Goal: Task Accomplishment & Management: Complete application form

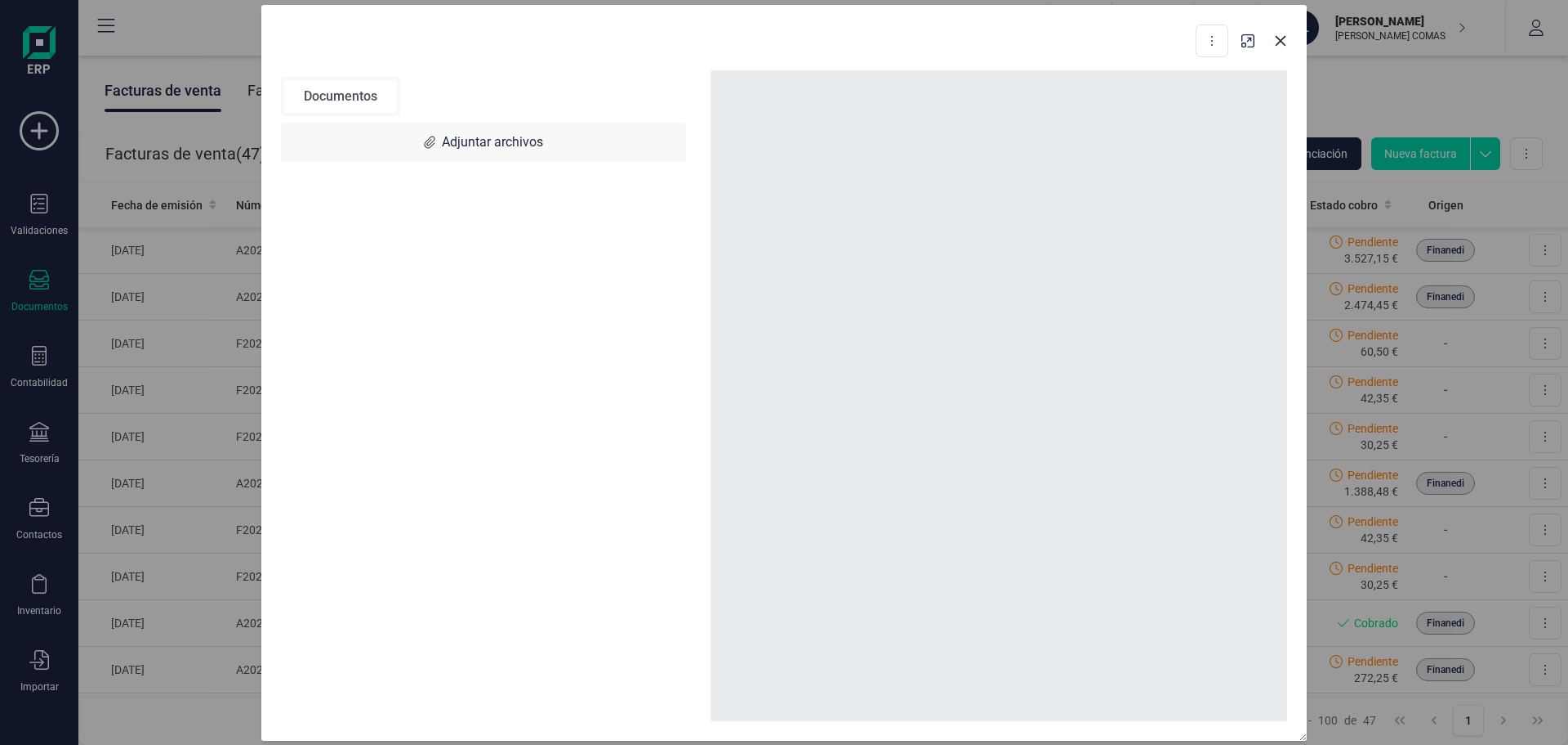
scroll to position [408, 0]
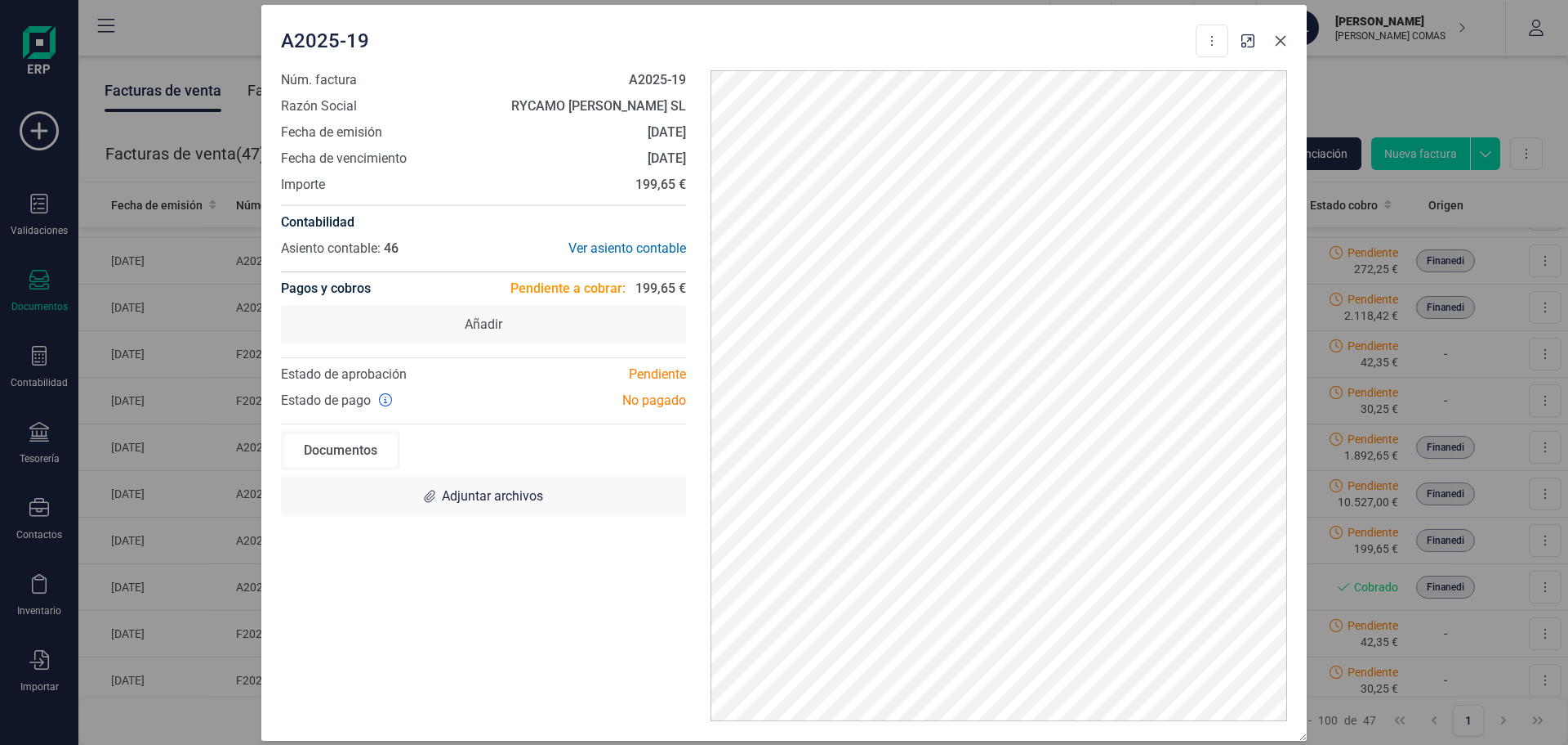
click at [1281, 38] on icon "Close" at bounding box center [1281, 40] width 13 height 13
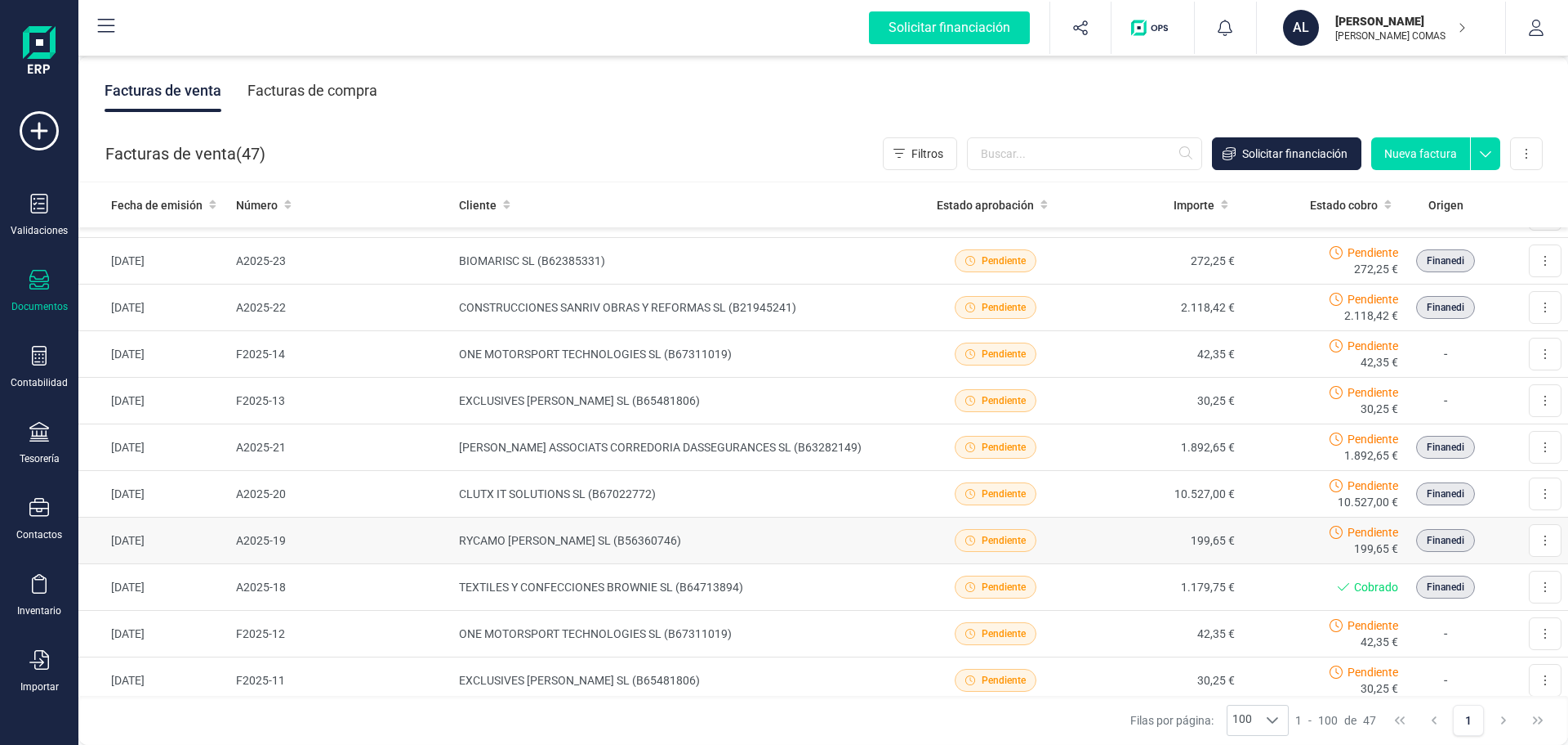
click at [1248, 539] on div "Pendiente 199,65 €" at bounding box center [1323, 540] width 151 height 32
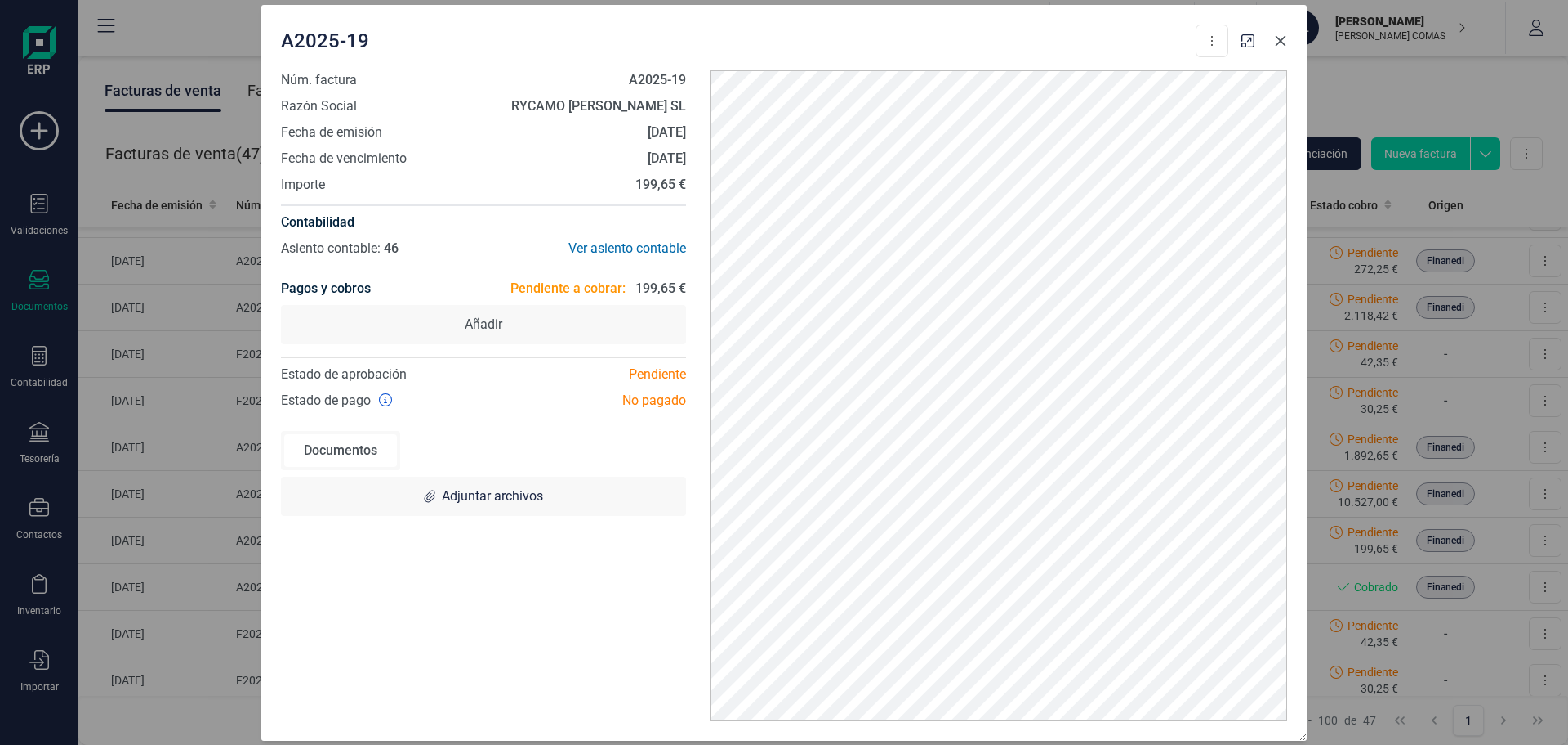
click at [1285, 34] on icon "Close" at bounding box center [1281, 40] width 13 height 13
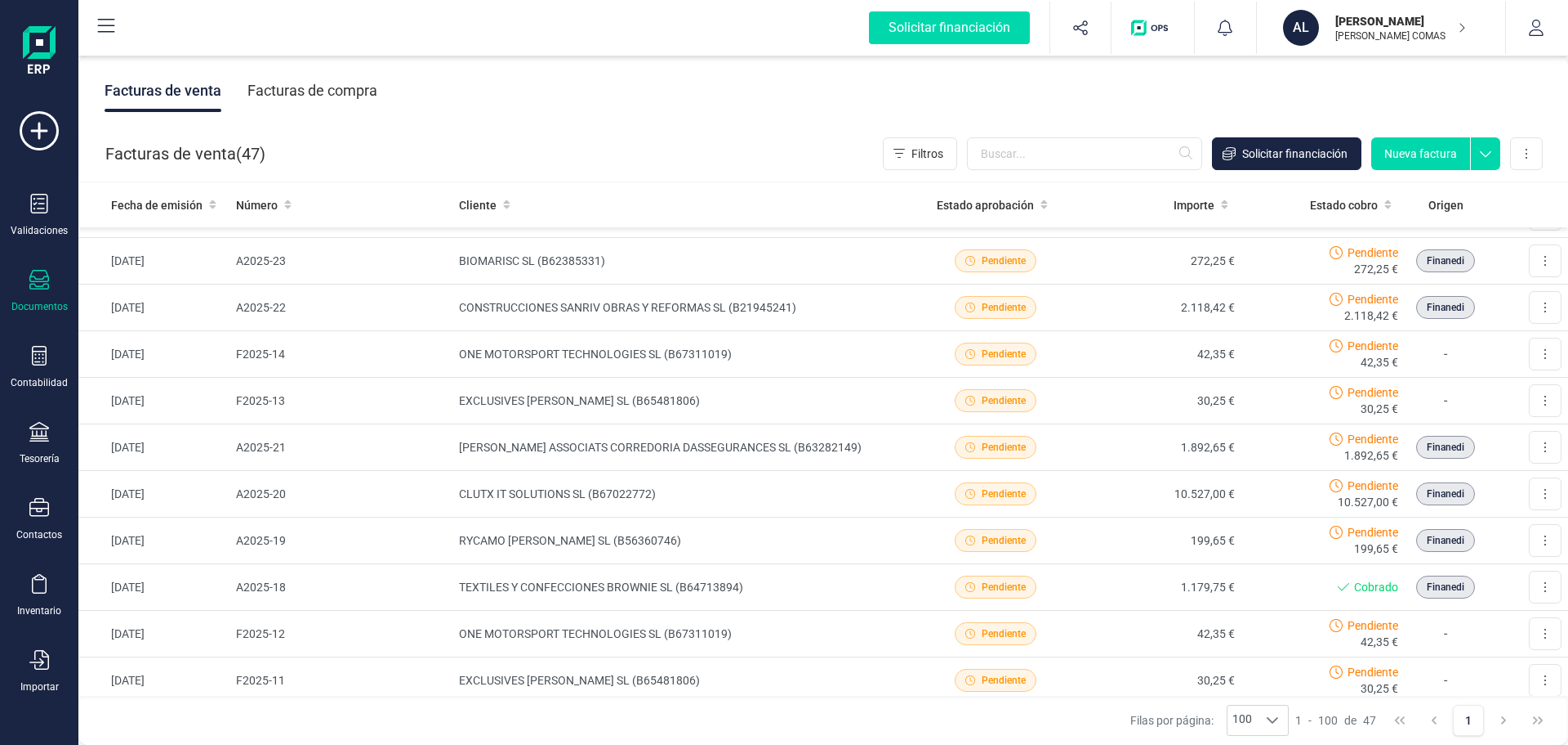
click at [1391, 145] on button "Nueva factura" at bounding box center [1421, 153] width 99 height 32
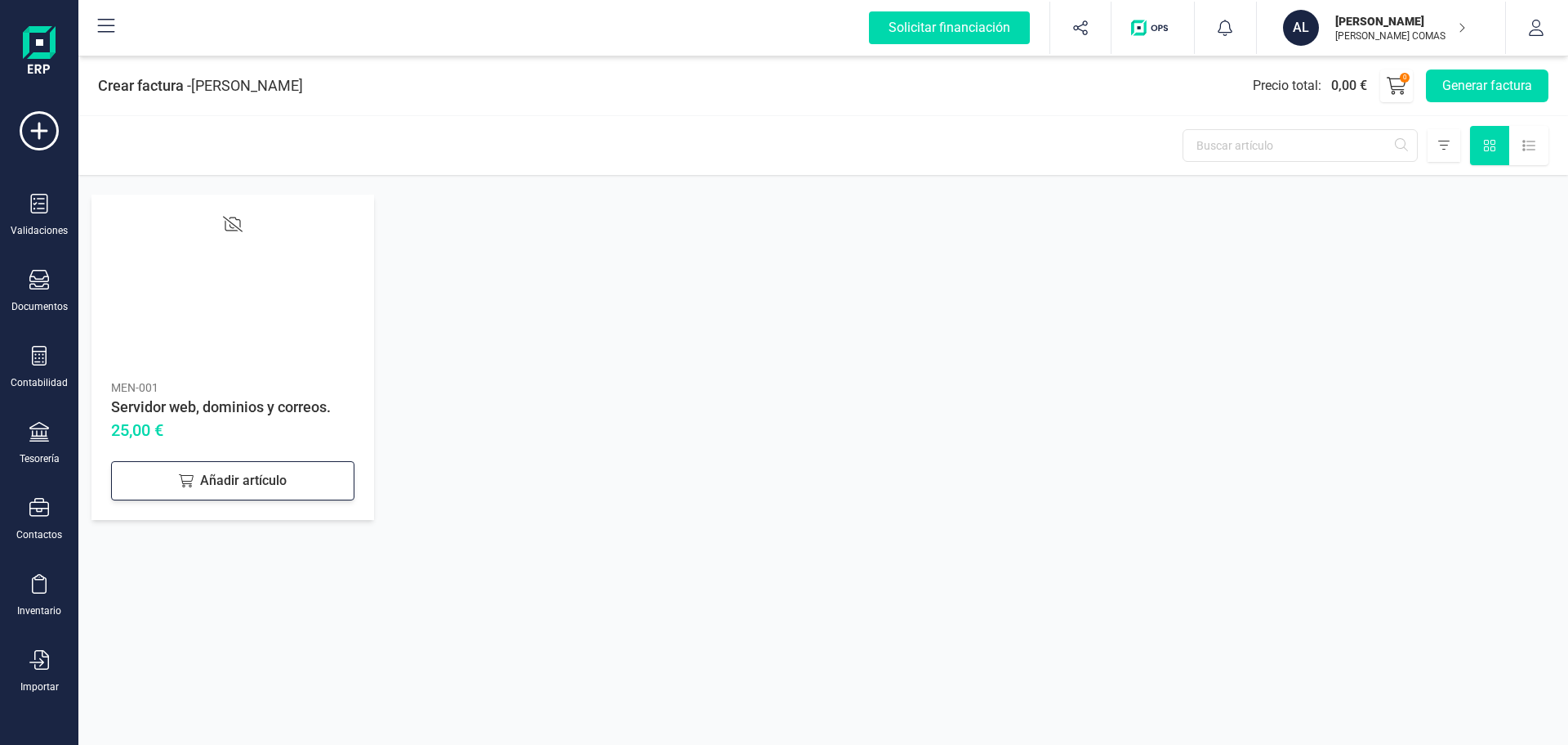
click at [270, 485] on div "Añadir artículo" at bounding box center [232, 481] width 243 height 39
click at [1397, 84] on icon at bounding box center [1397, 86] width 20 height 20
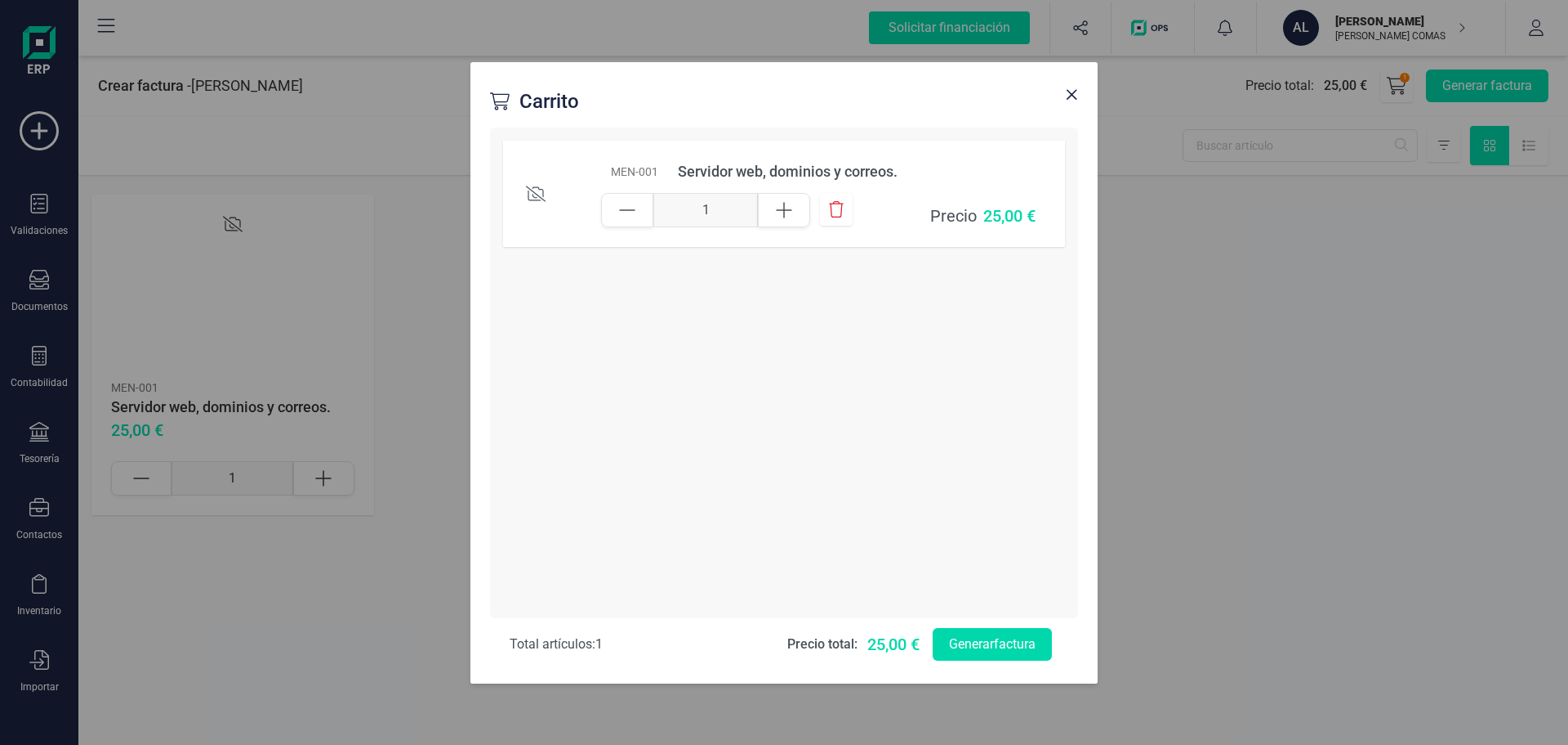
click at [1072, 98] on span "Close" at bounding box center [1071, 94] width 13 height 13
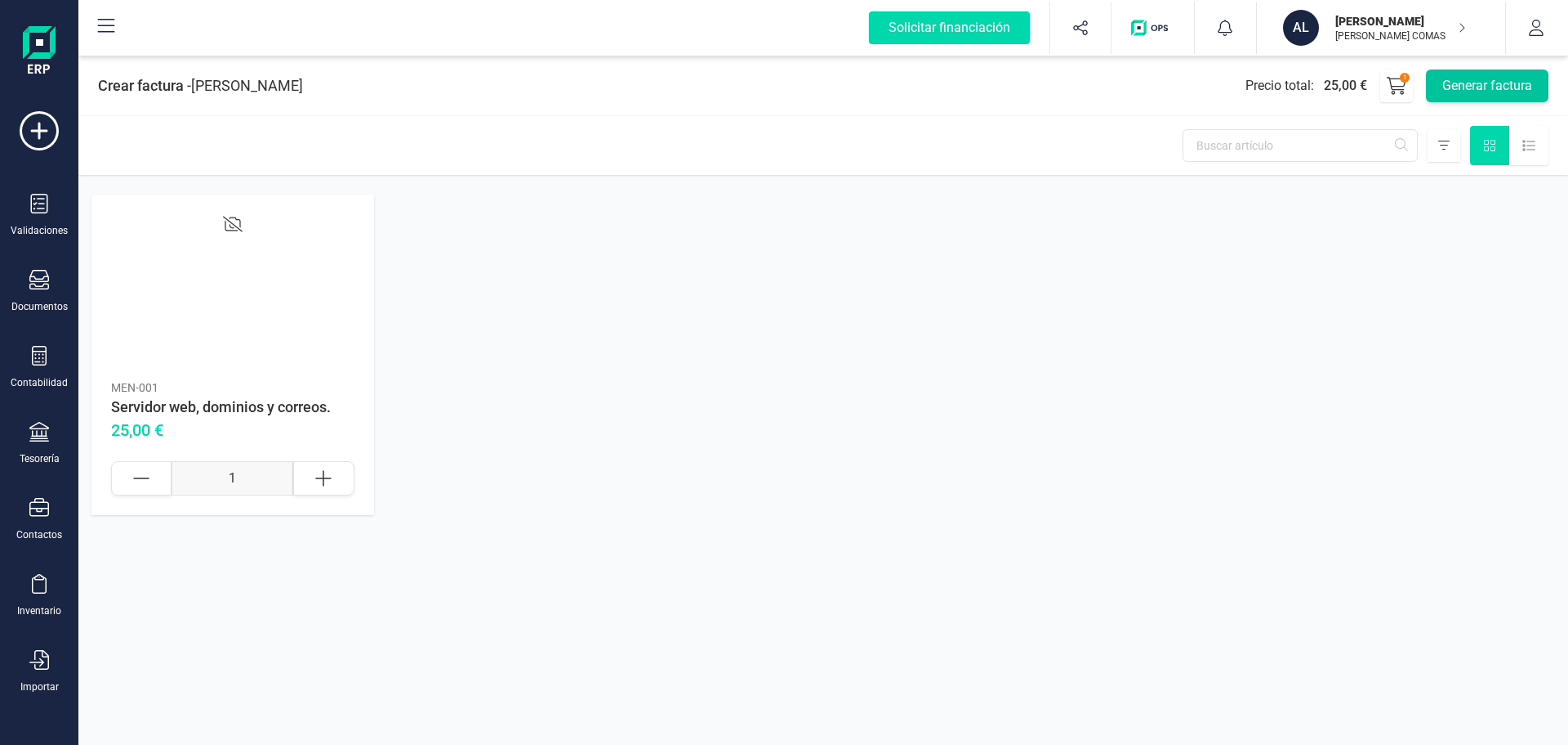
click at [1499, 80] on button "Generar factura" at bounding box center [1487, 85] width 123 height 32
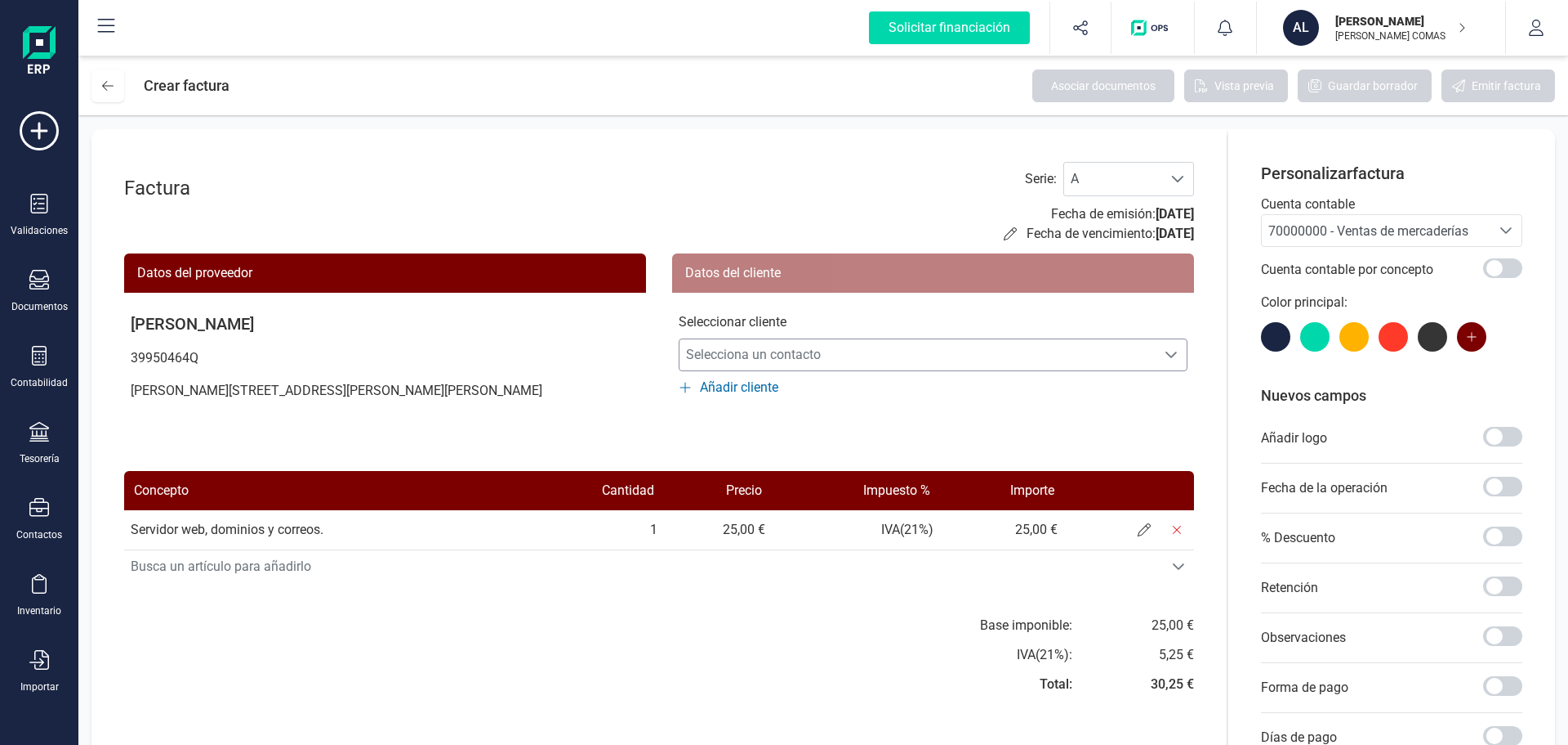
click at [745, 346] on span "Selecciona un contacto" at bounding box center [918, 355] width 476 height 32
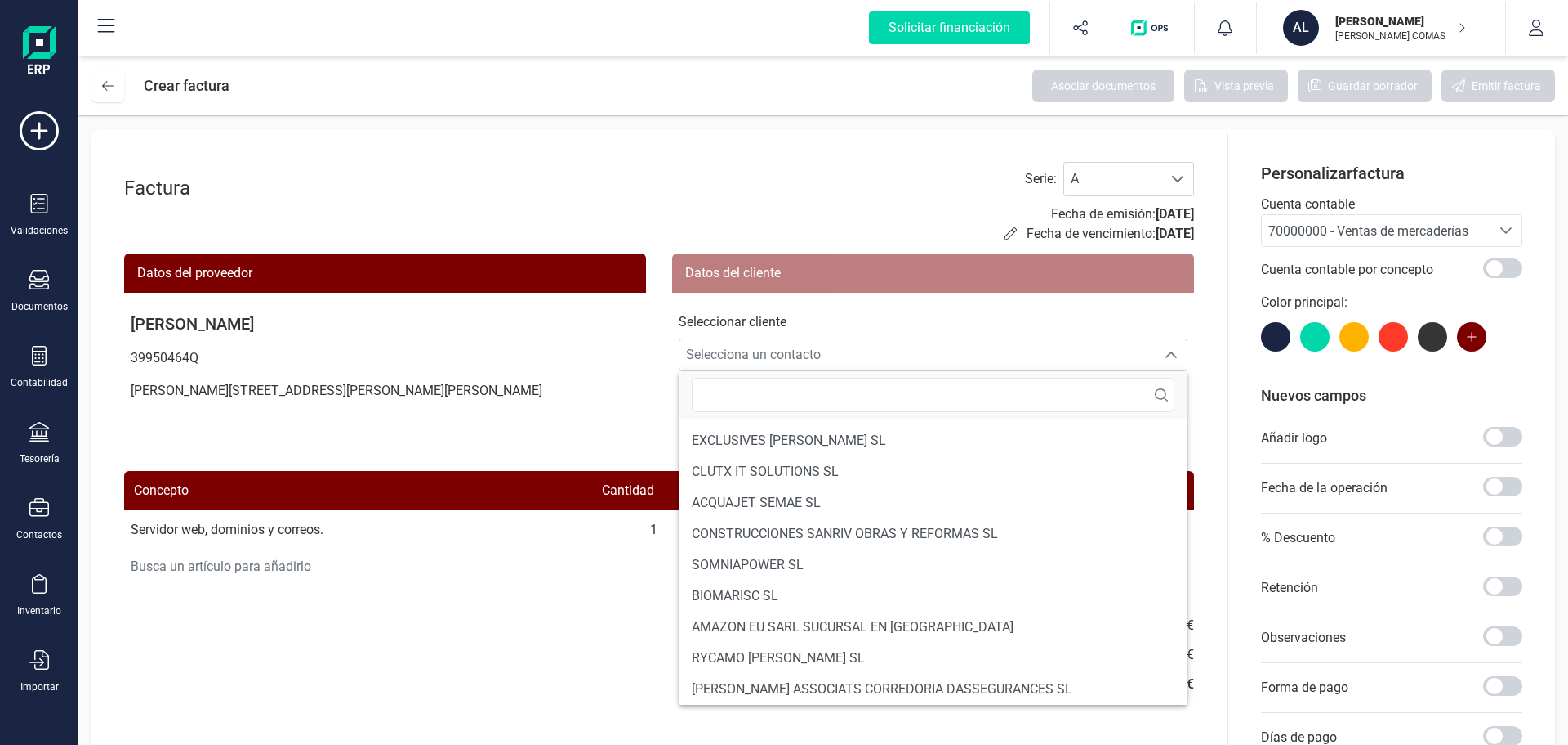
click at [759, 653] on span "RYCAMO [PERSON_NAME] SL" at bounding box center [778, 658] width 173 height 20
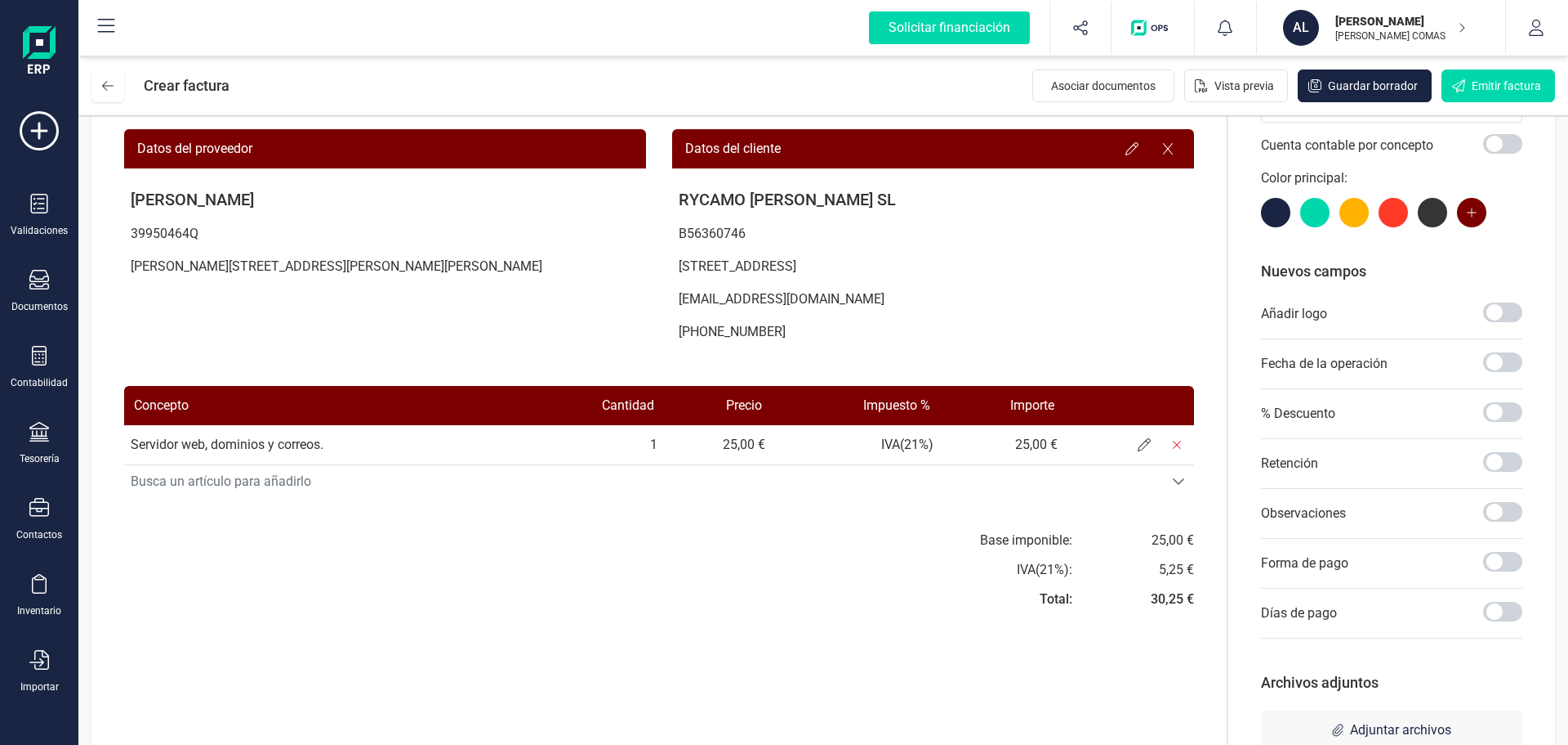
scroll to position [163, 0]
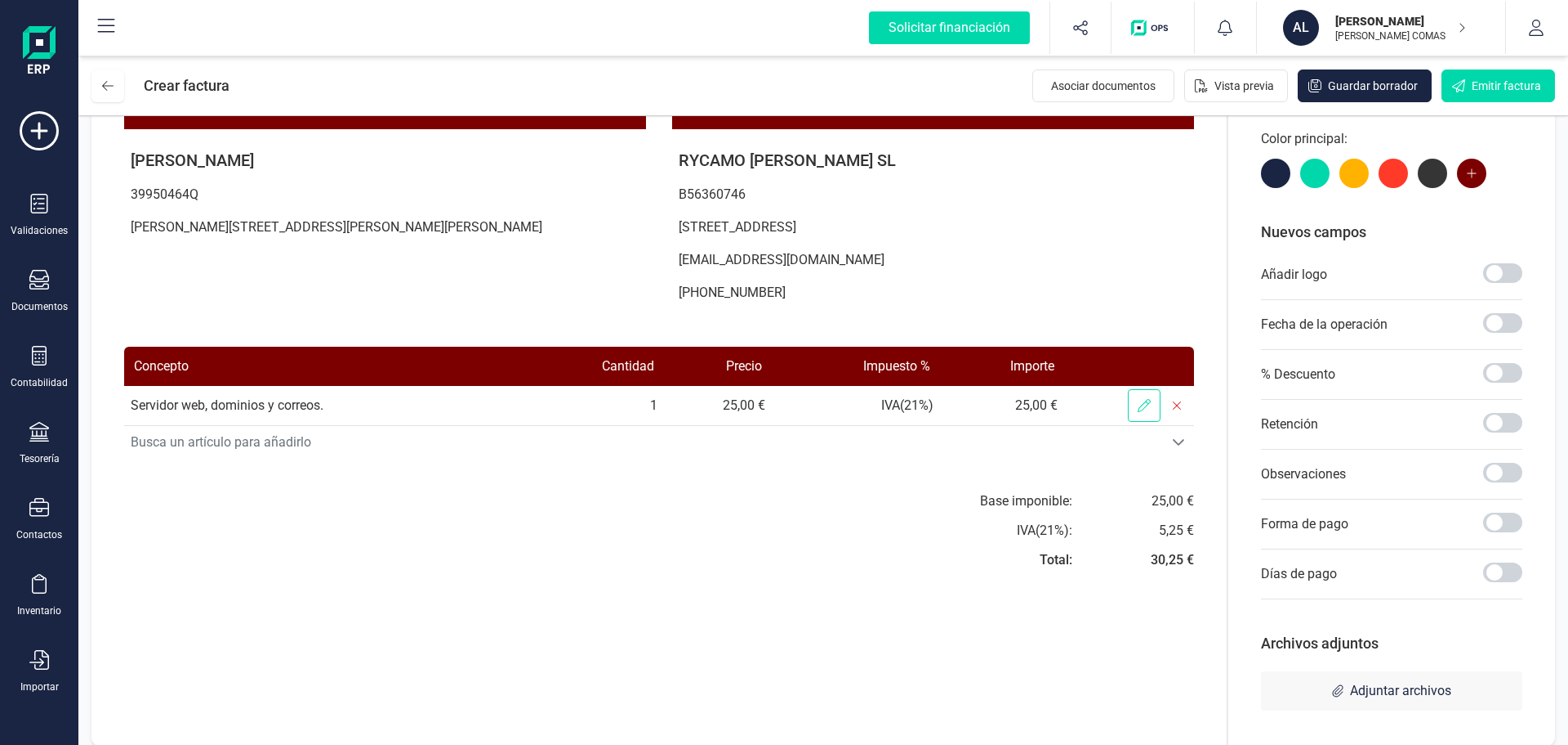
click at [1144, 400] on icon at bounding box center [1144, 405] width 13 height 13
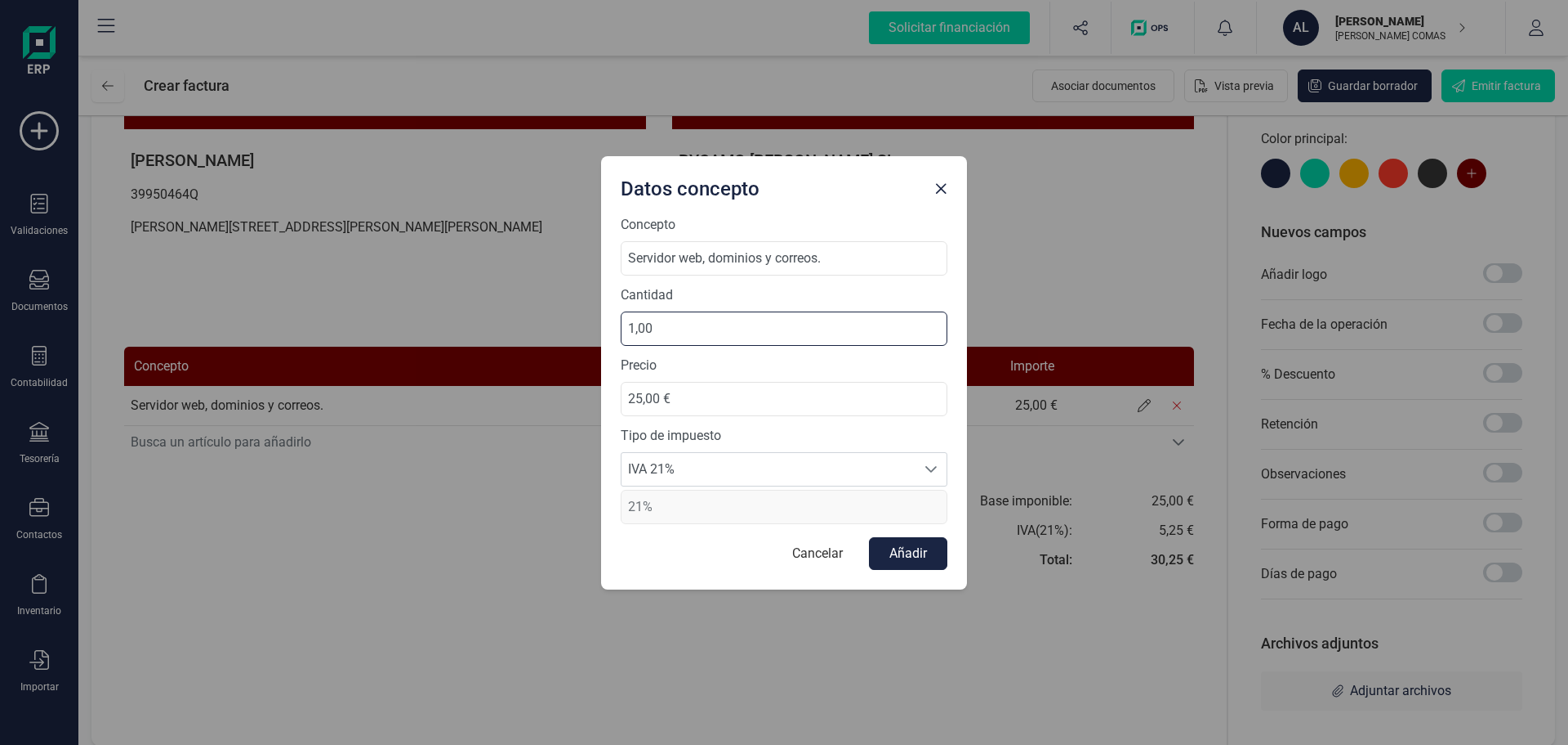
drag, startPoint x: 635, startPoint y: 324, endPoint x: 618, endPoint y: 325, distance: 17.0
click at [618, 325] on div "Concepto Servidor web, dominios y correos. Cantidad 1,00 Precio 25,00 € Tipo de…" at bounding box center [784, 401] width 366 height 374
type input "3,00"
click at [635, 398] on input "25,00 €" at bounding box center [784, 399] width 327 height 34
type input "55,00 €"
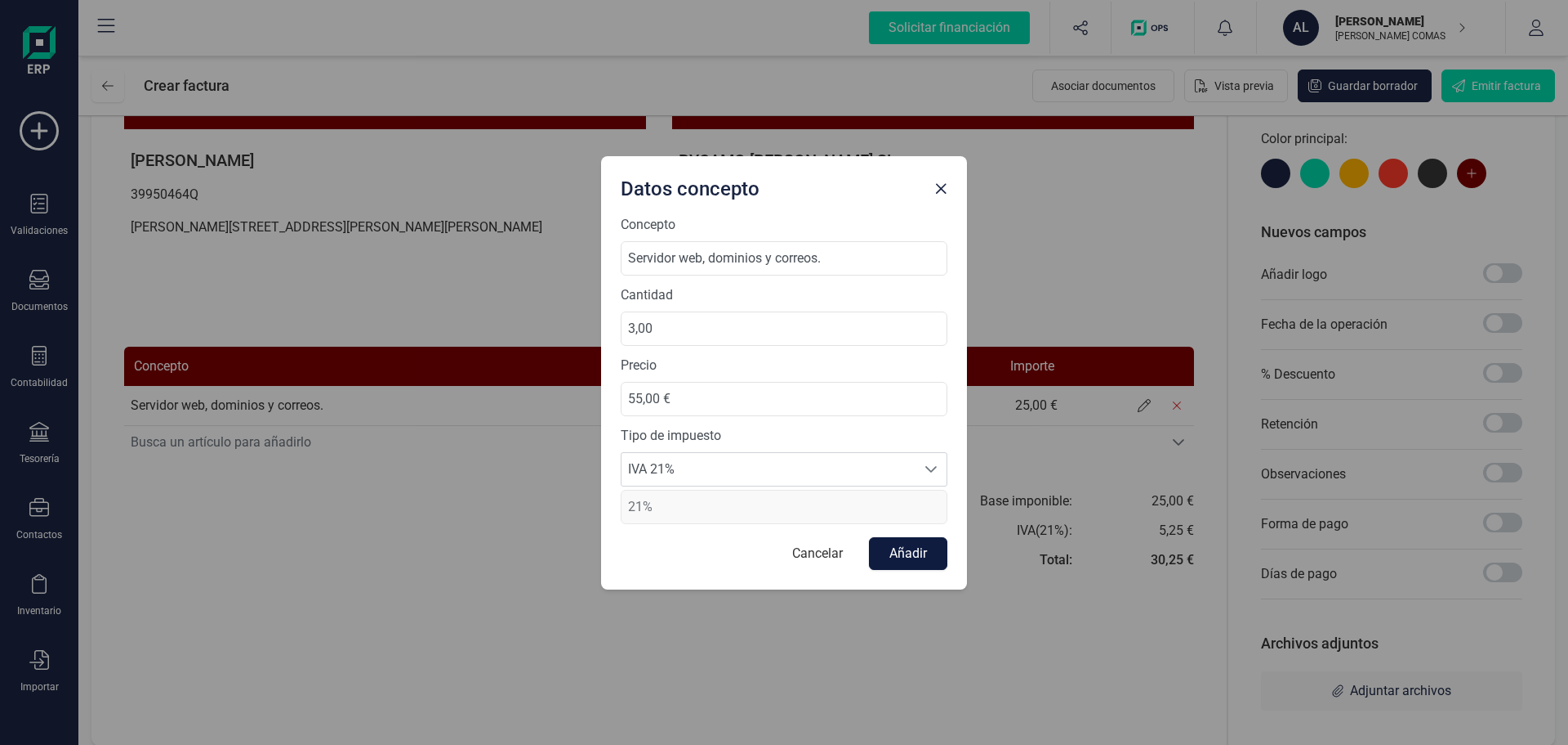
click at [893, 553] on button "Añadir" at bounding box center [908, 553] width 78 height 32
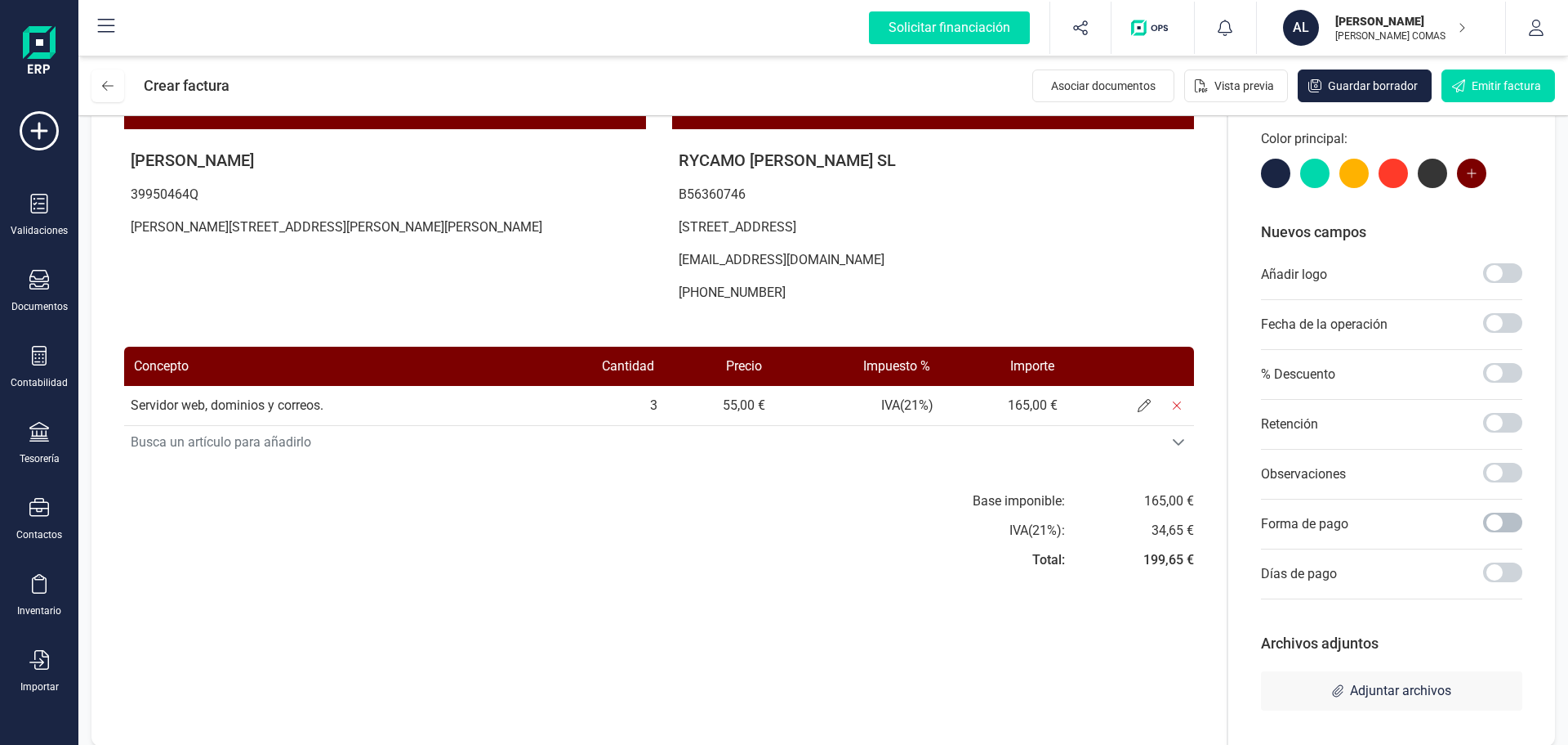
click at [1499, 525] on span at bounding box center [1503, 522] width 39 height 20
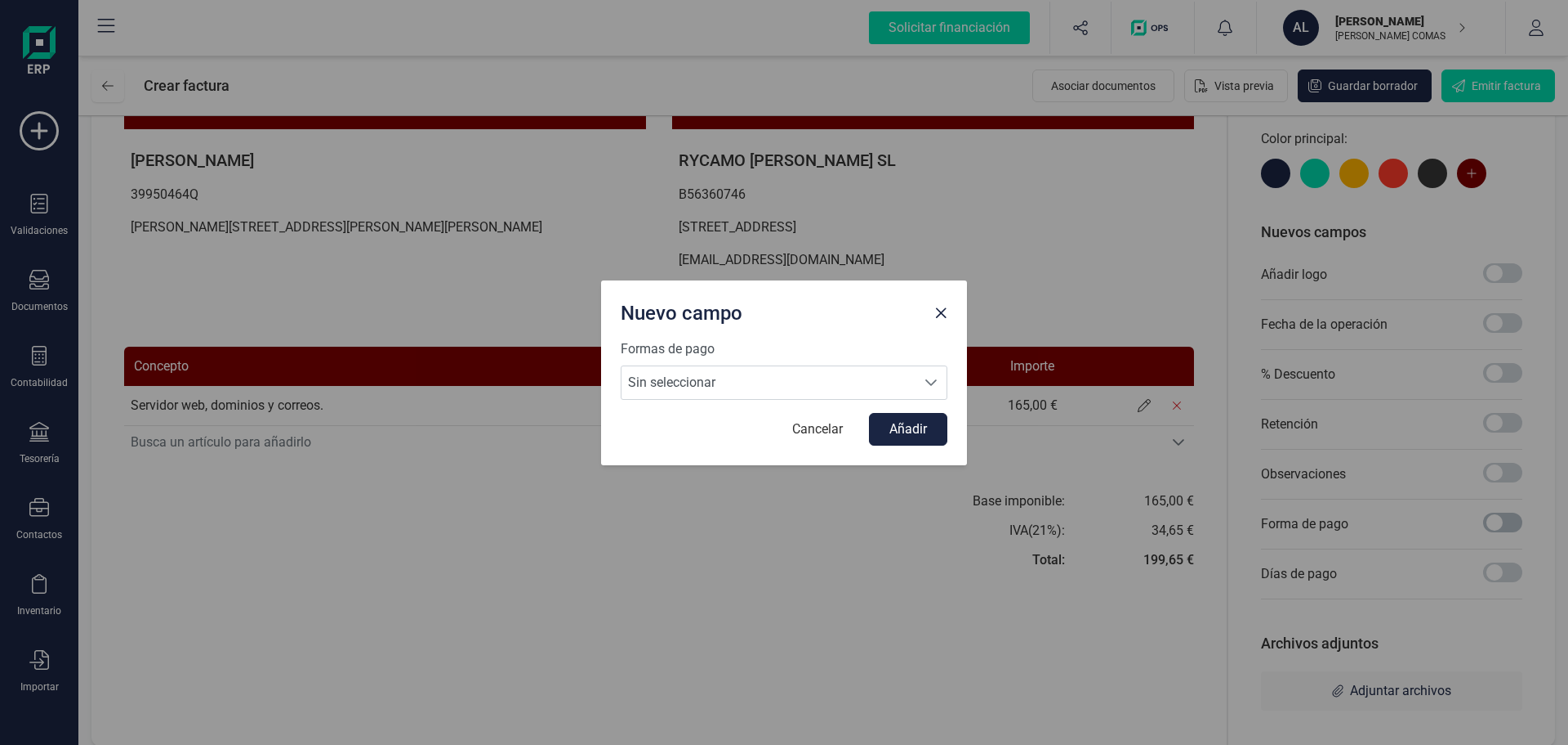
scroll to position [9, 5]
click at [825, 374] on span "Sin seleccionar" at bounding box center [769, 382] width 294 height 32
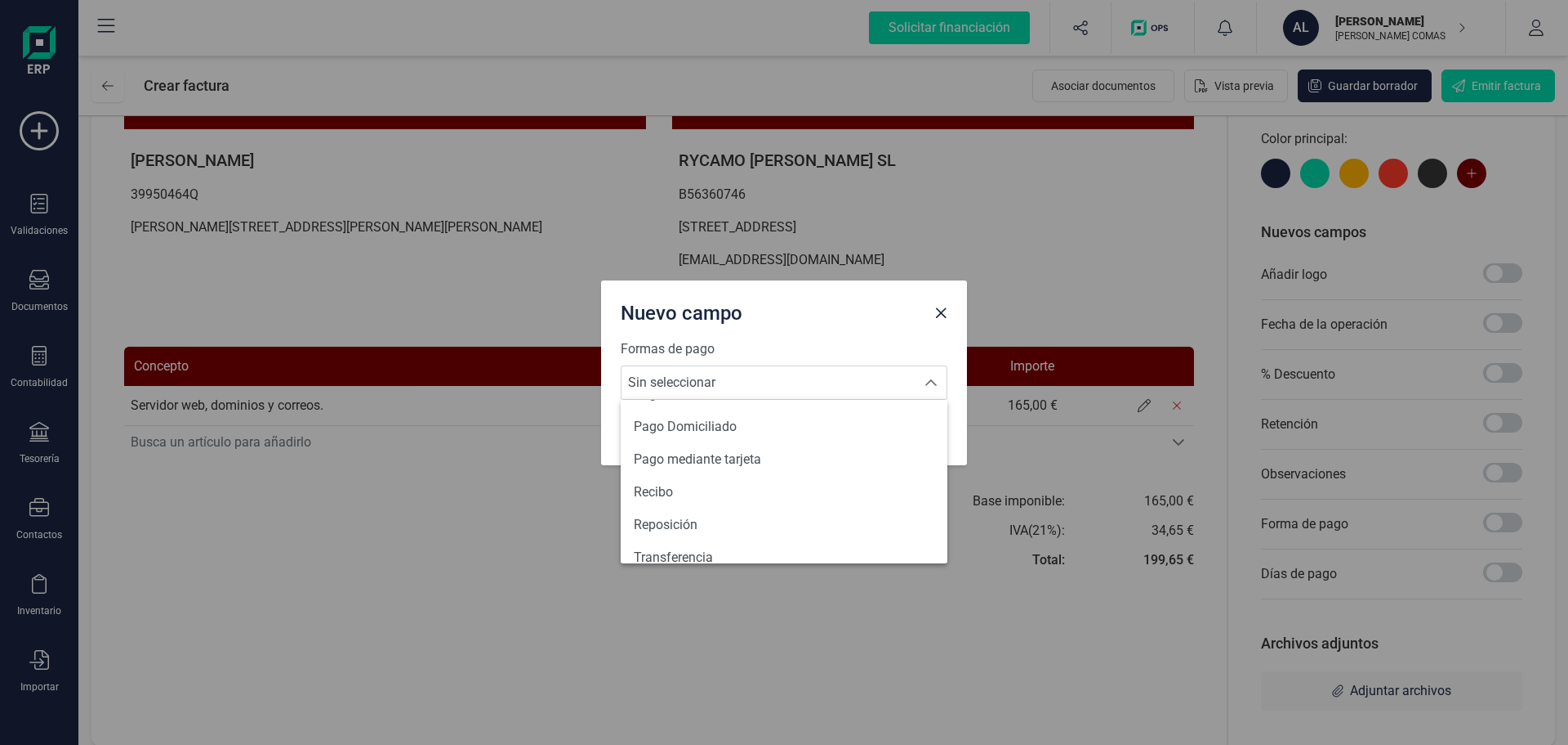
scroll to position [601, 0]
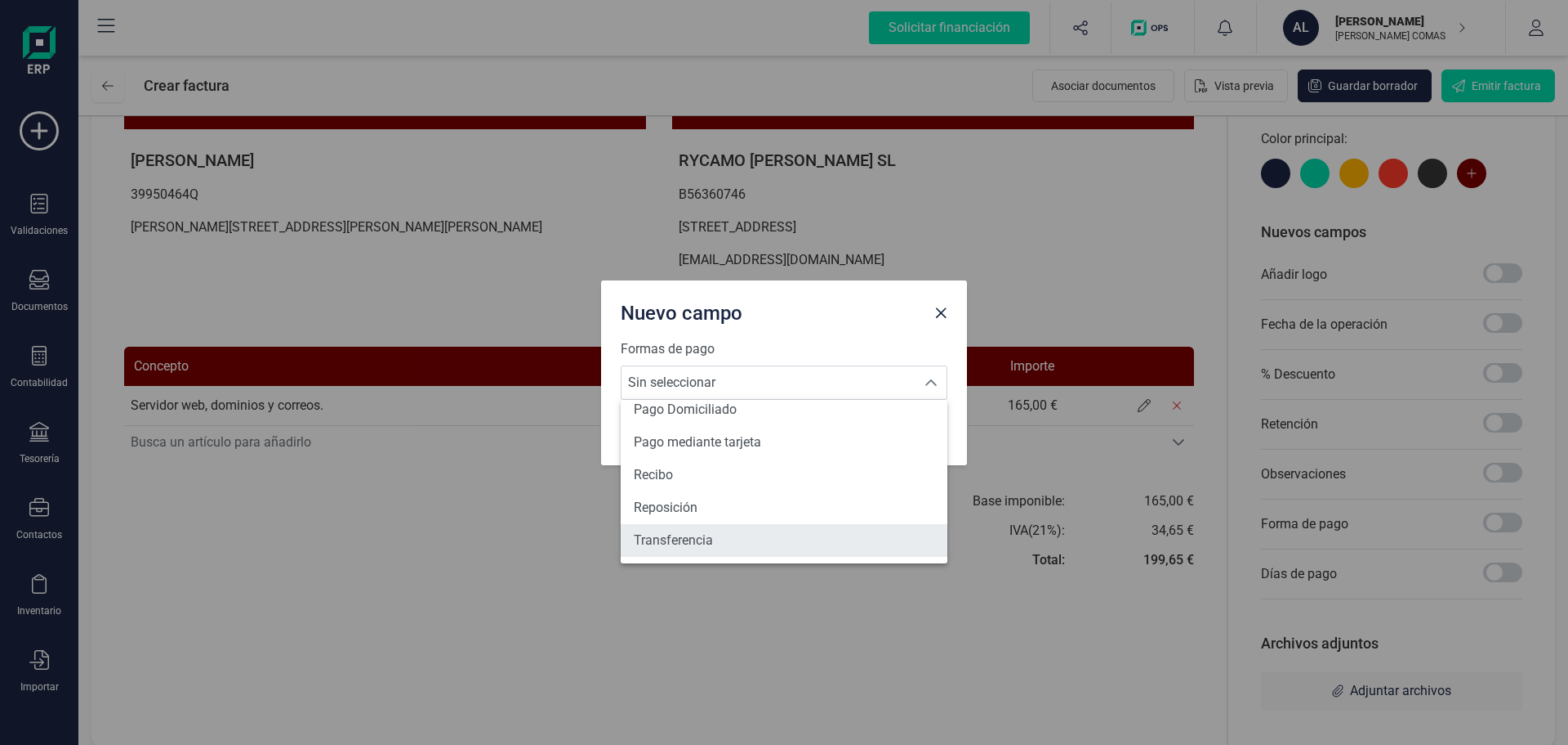
click at [729, 531] on li "Transferencia" at bounding box center [784, 540] width 327 height 32
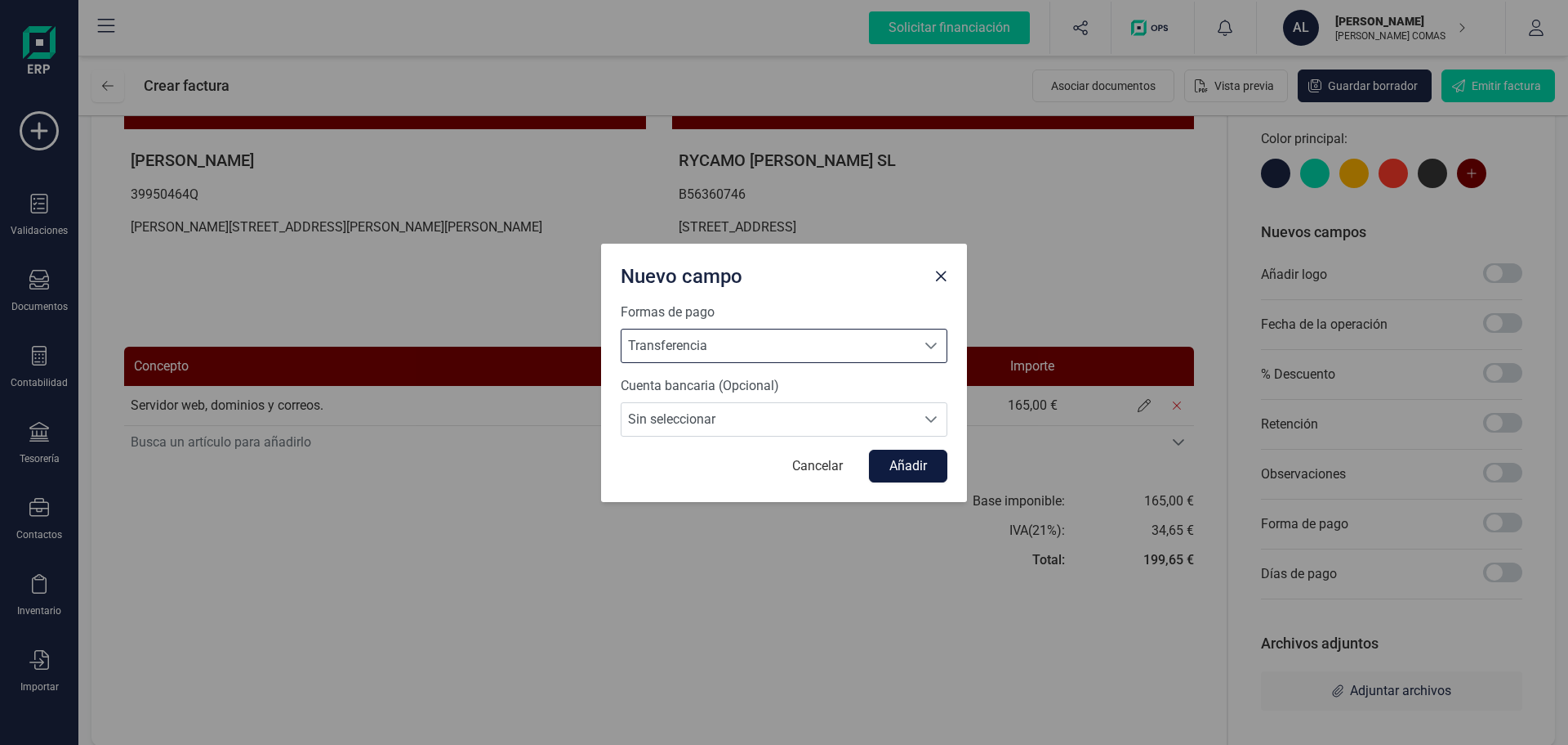
click at [906, 460] on button "Añadir" at bounding box center [908, 466] width 78 height 32
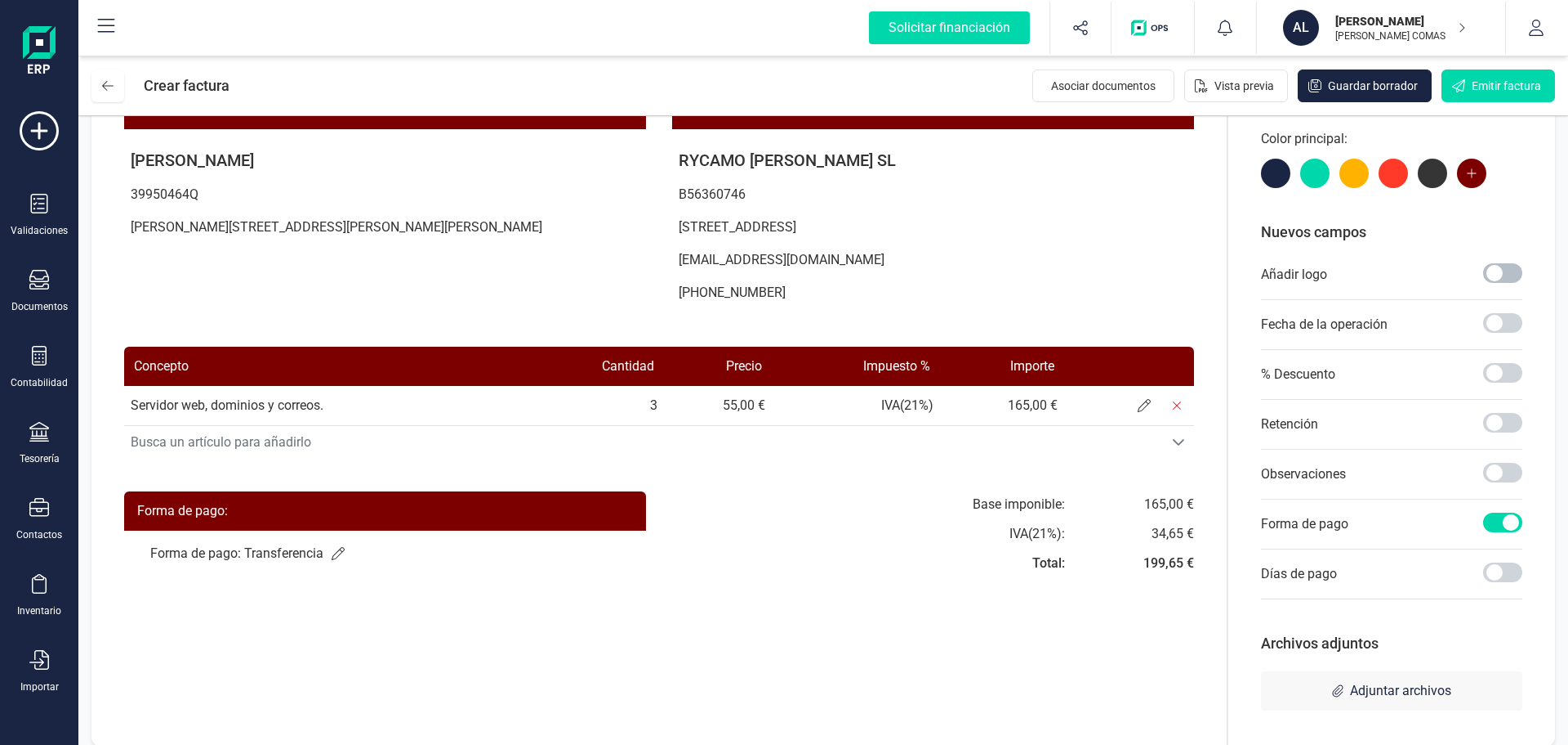
click at [1510, 277] on span at bounding box center [1503, 273] width 39 height 20
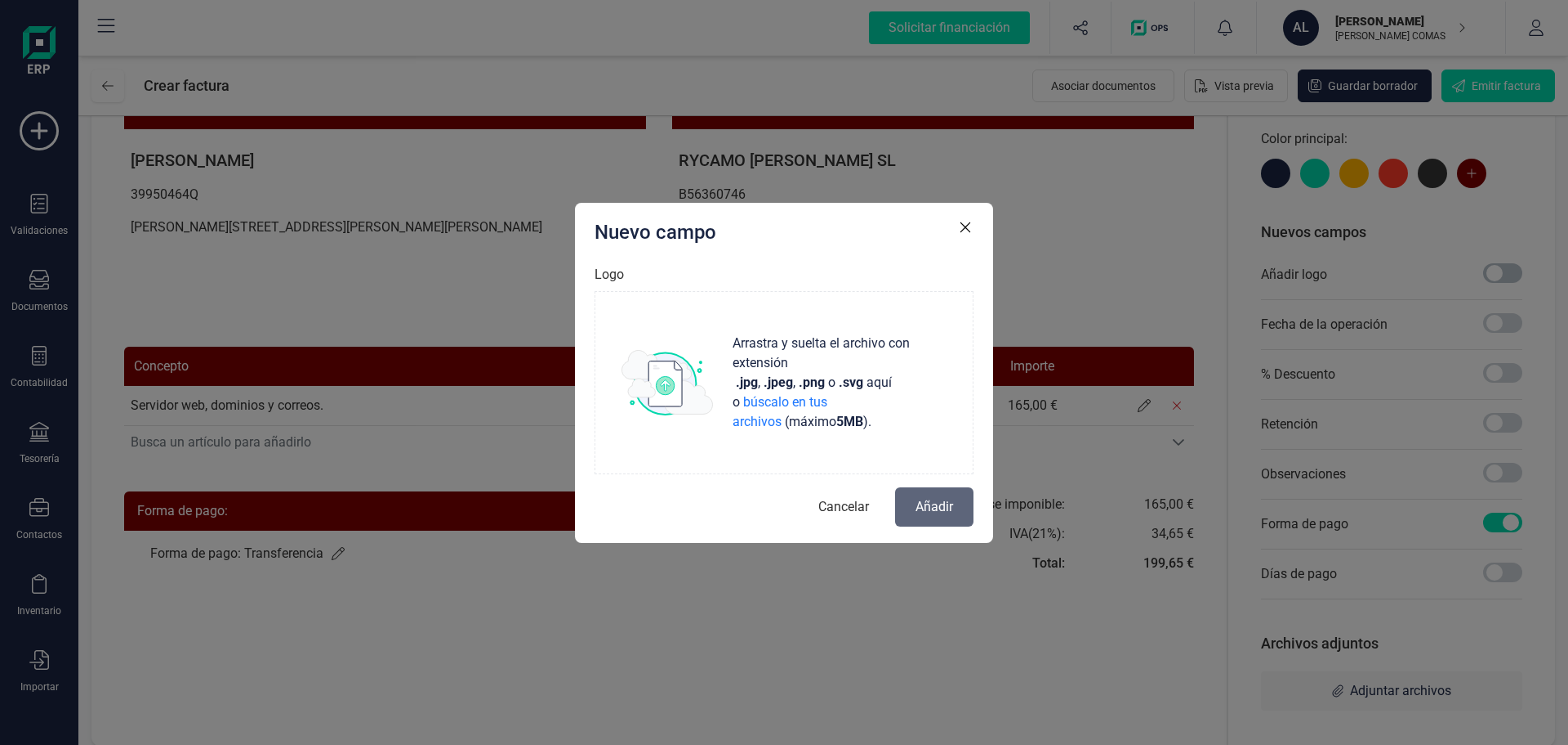
scroll to position [9, 5]
click at [780, 374] on strong ".jpeg" at bounding box center [778, 382] width 30 height 20
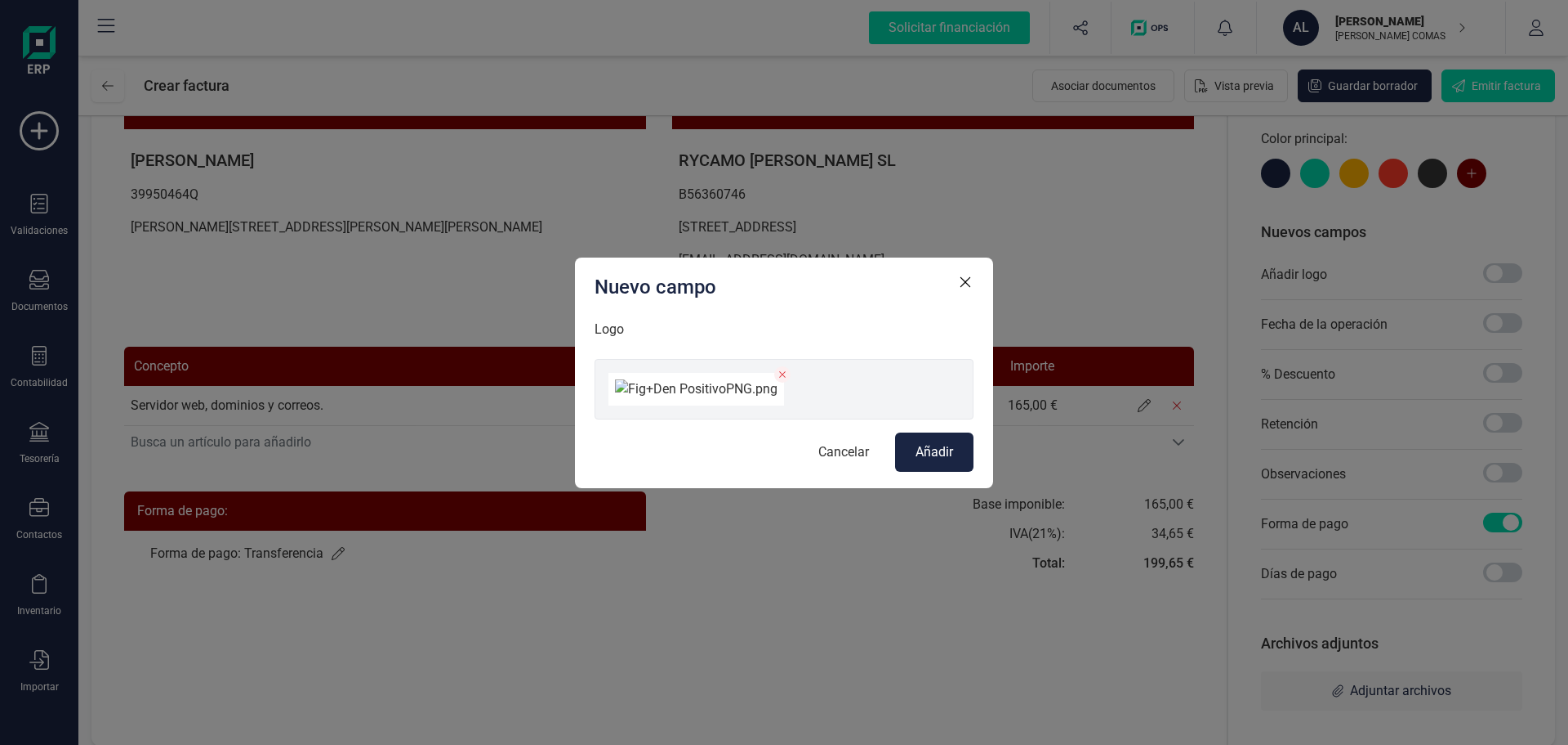
click at [933, 462] on span "Añadir" at bounding box center [935, 452] width 38 height 20
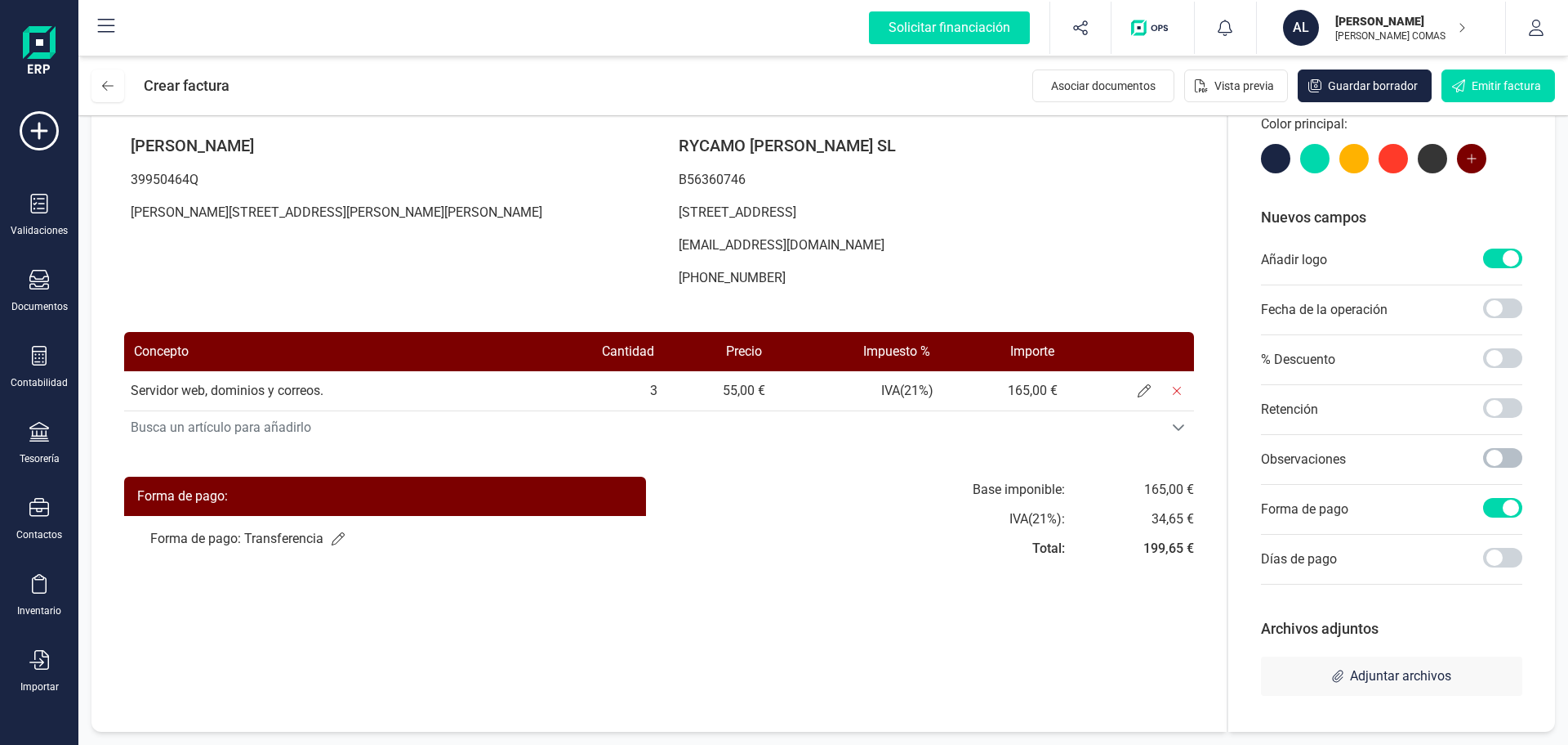
click at [1505, 457] on span at bounding box center [1503, 458] width 39 height 20
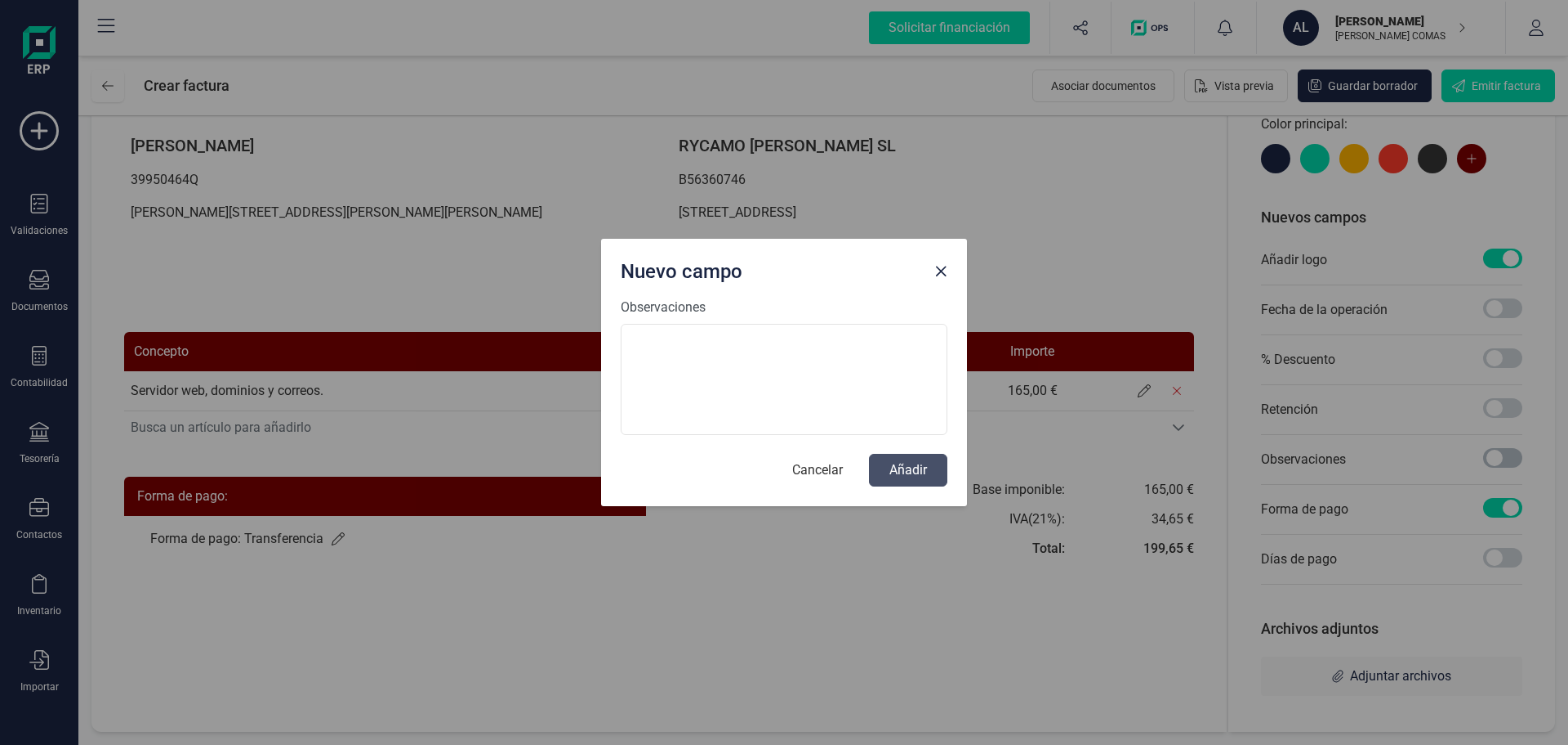
scroll to position [9, 5]
type textarea "Octubre, noviembre y diciembre"
click at [888, 462] on button "Añadir" at bounding box center [908, 469] width 78 height 32
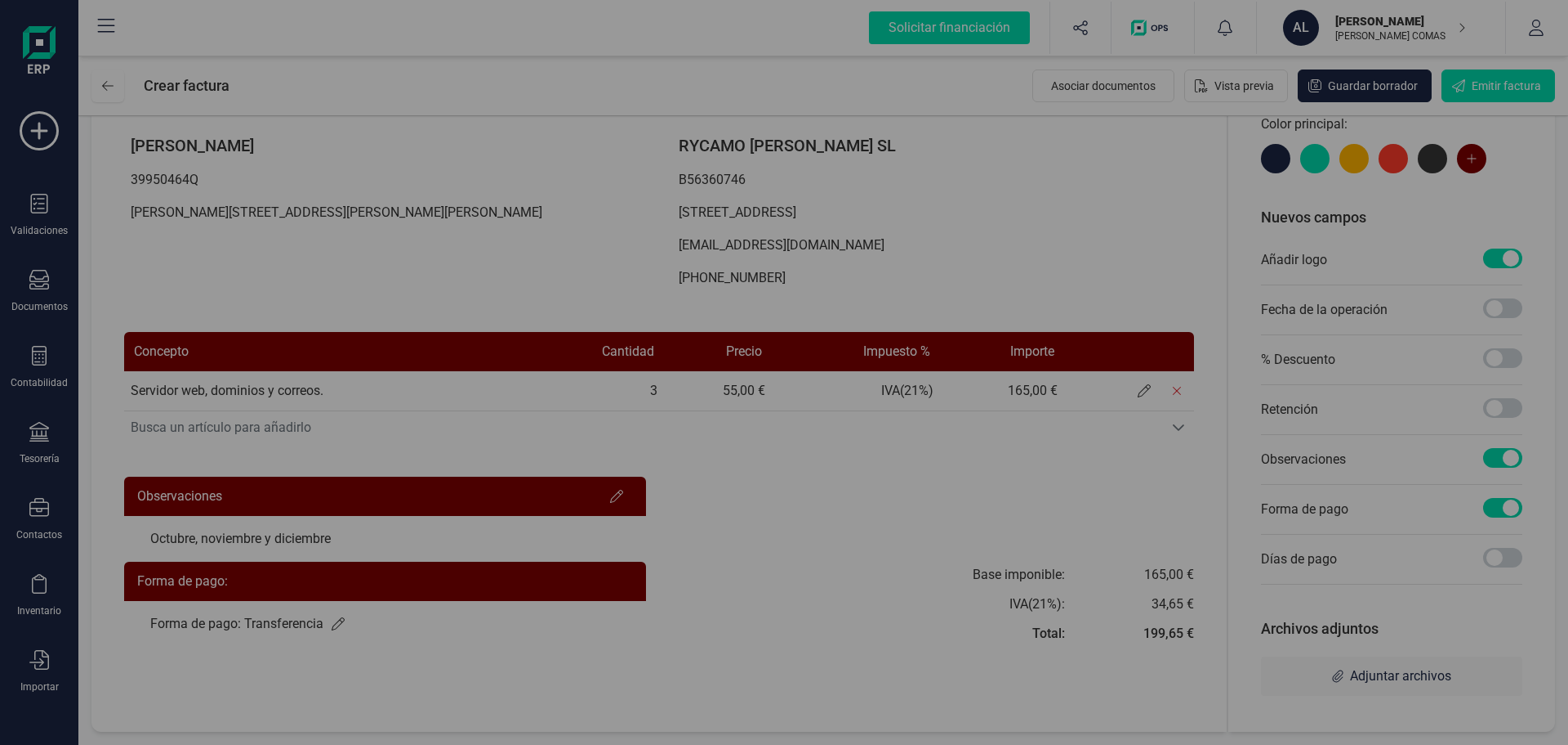
scroll to position [0, 0]
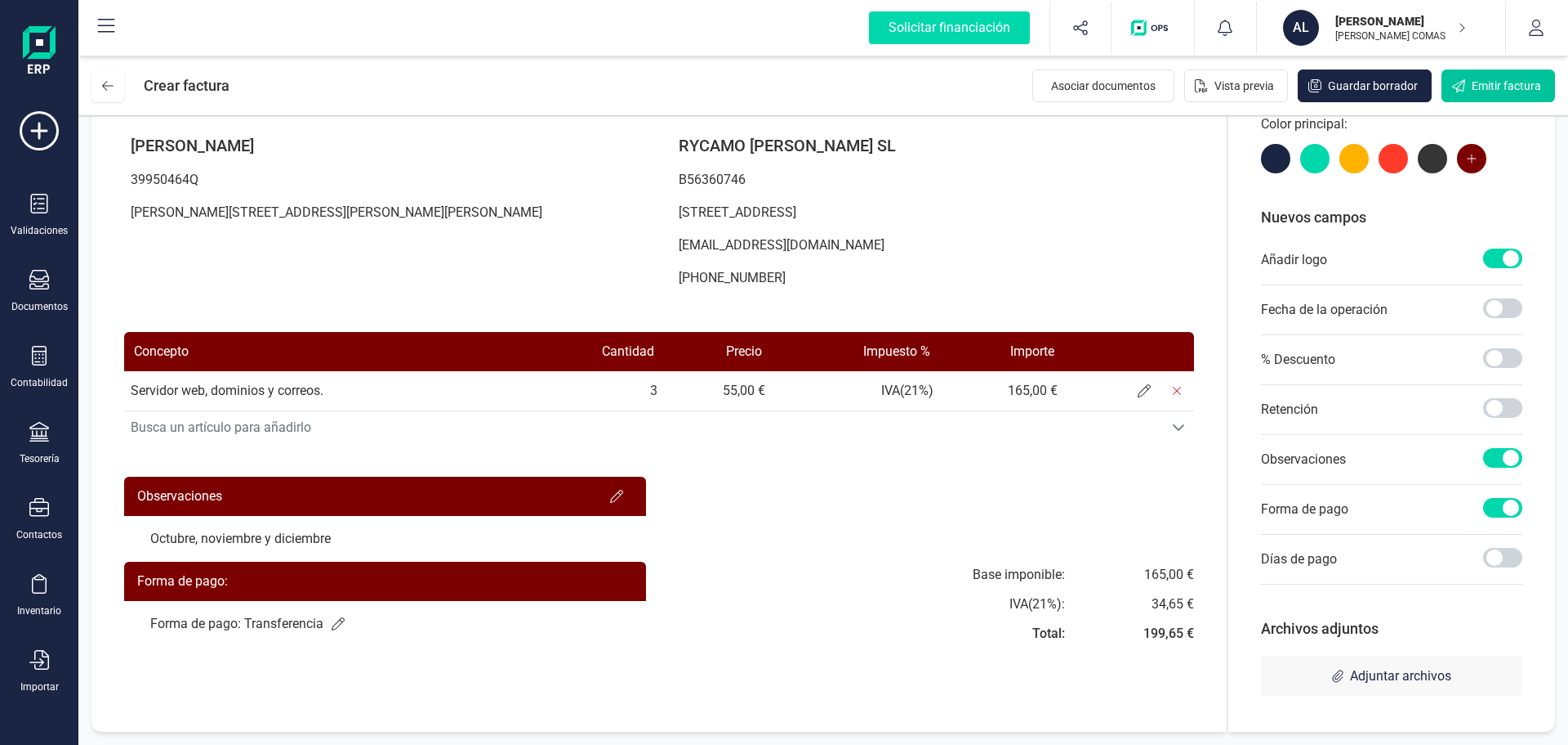
click at [1482, 80] on span "Emitir factura" at bounding box center [1506, 86] width 69 height 16
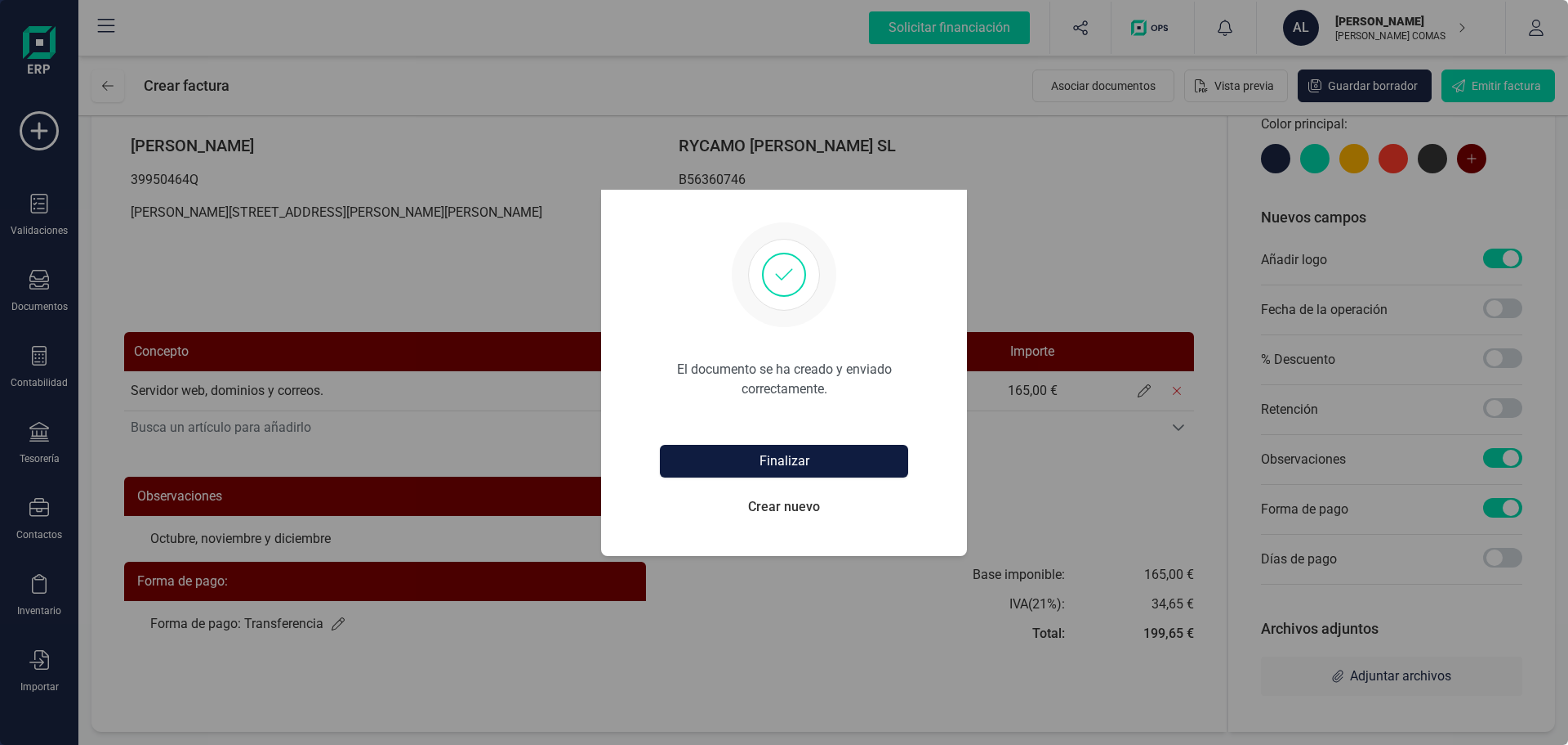
click at [823, 455] on button "Finalizar" at bounding box center [784, 460] width 248 height 32
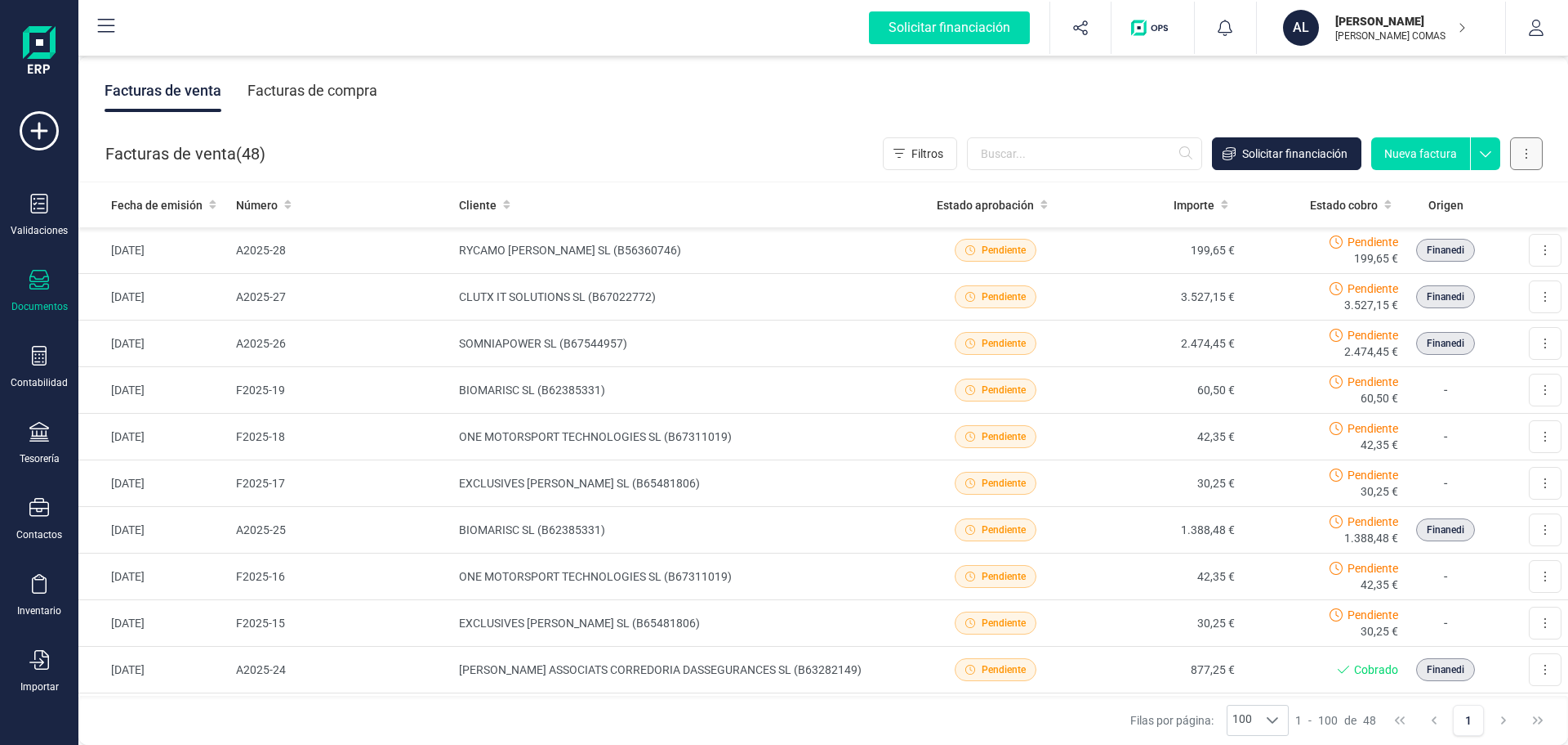
click at [1528, 151] on icon at bounding box center [1527, 153] width 4 height 13
click at [720, 139] on div "Facturas de venta ( 48 ) Filtros Solicitar financiación Nueva factura Importar …" at bounding box center [823, 153] width 1490 height 56
click at [1529, 245] on button at bounding box center [1546, 250] width 32 height 32
click at [1480, 288] on span "Descargar documento" at bounding box center [1475, 290] width 113 height 16
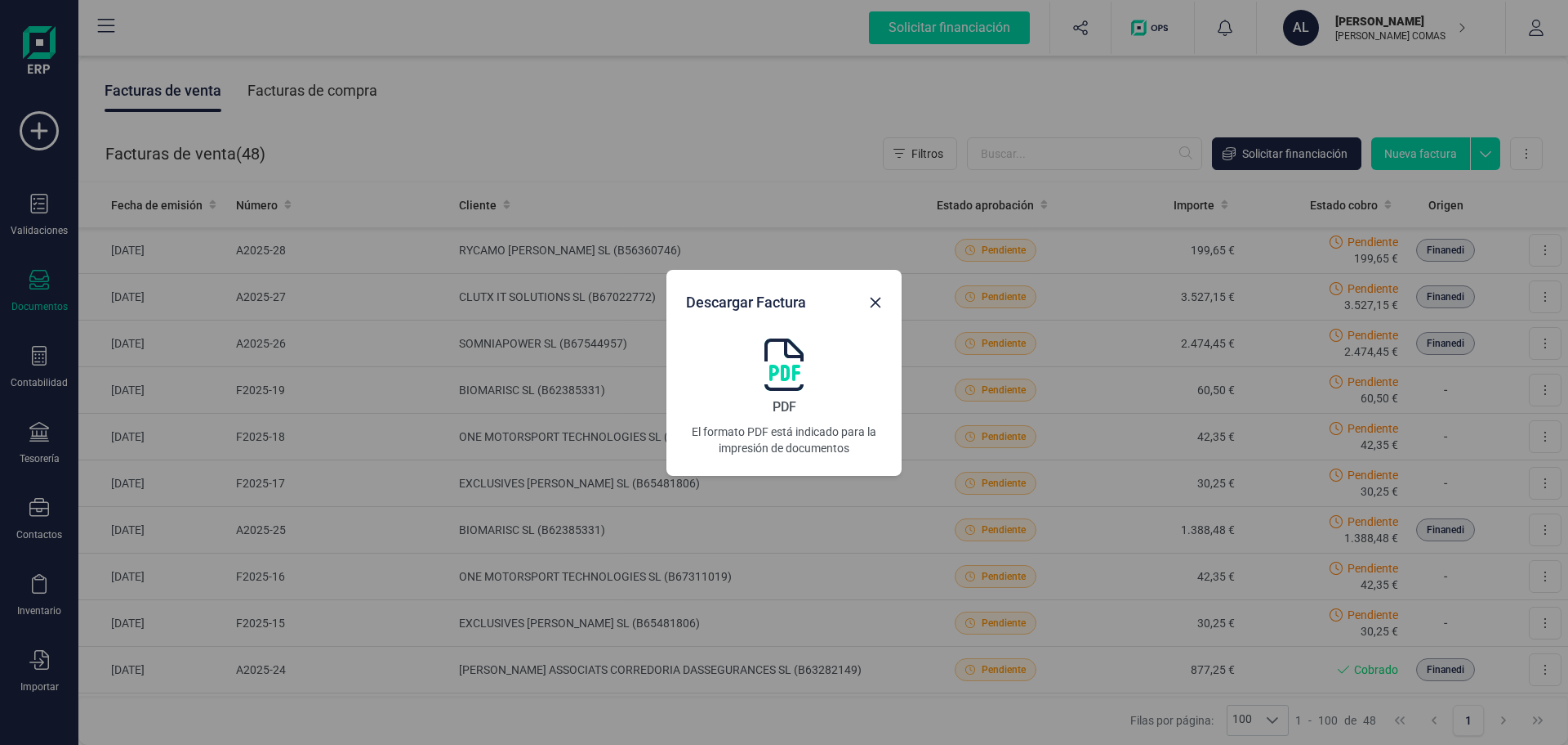
click at [780, 346] on img at bounding box center [784, 364] width 39 height 52
click at [885, 301] on button "Close" at bounding box center [875, 302] width 26 height 26
